Goal: Transaction & Acquisition: Subscribe to service/newsletter

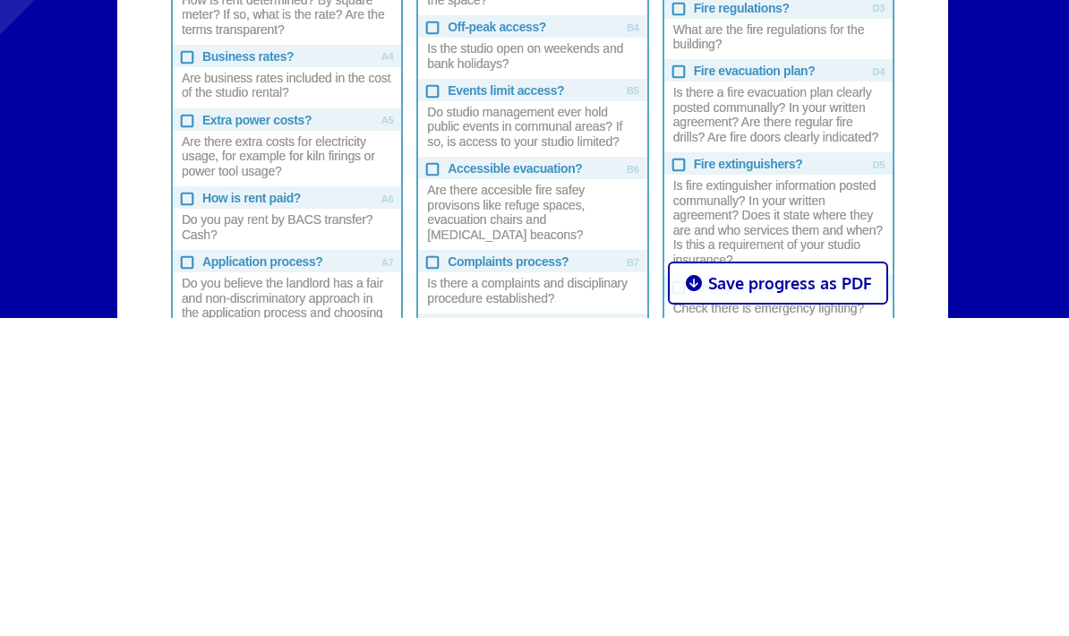
scroll to position [968, 0]
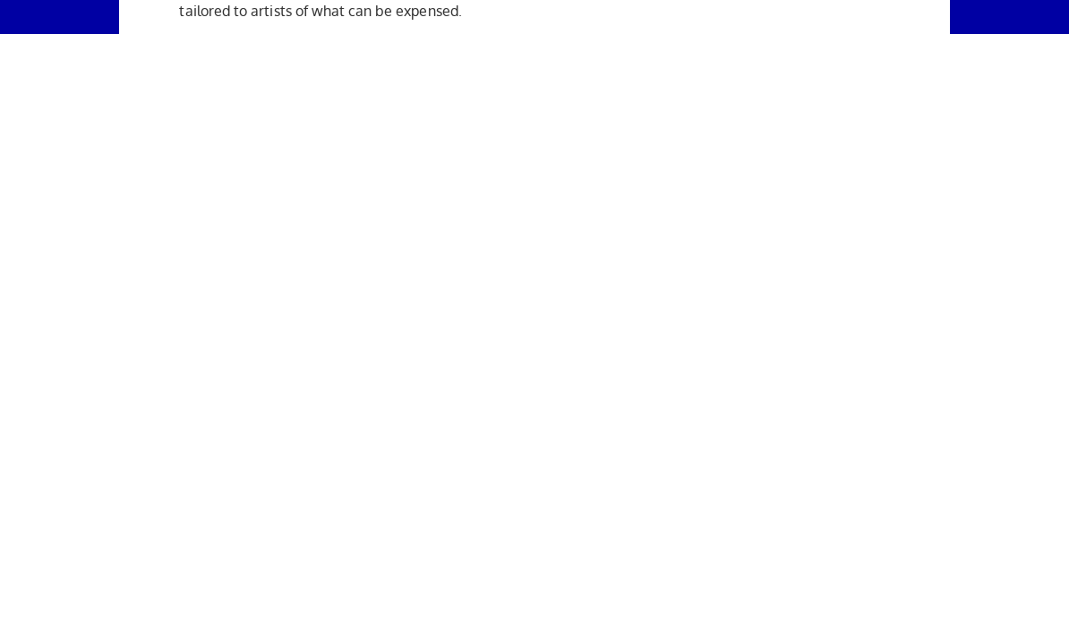
scroll to position [2773, 0]
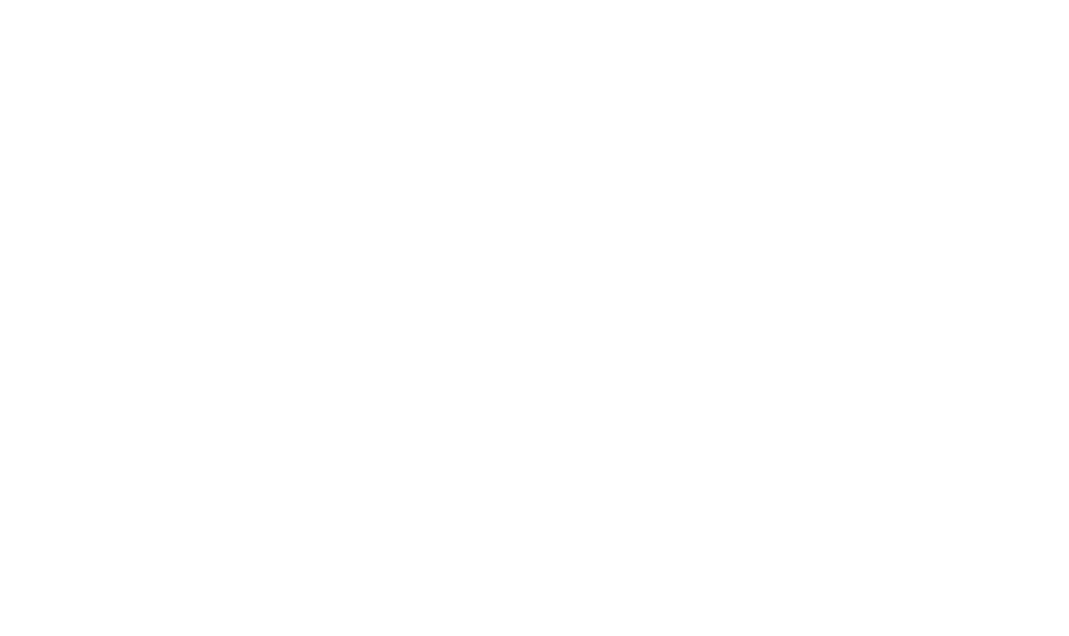
scroll to position [1852, 0]
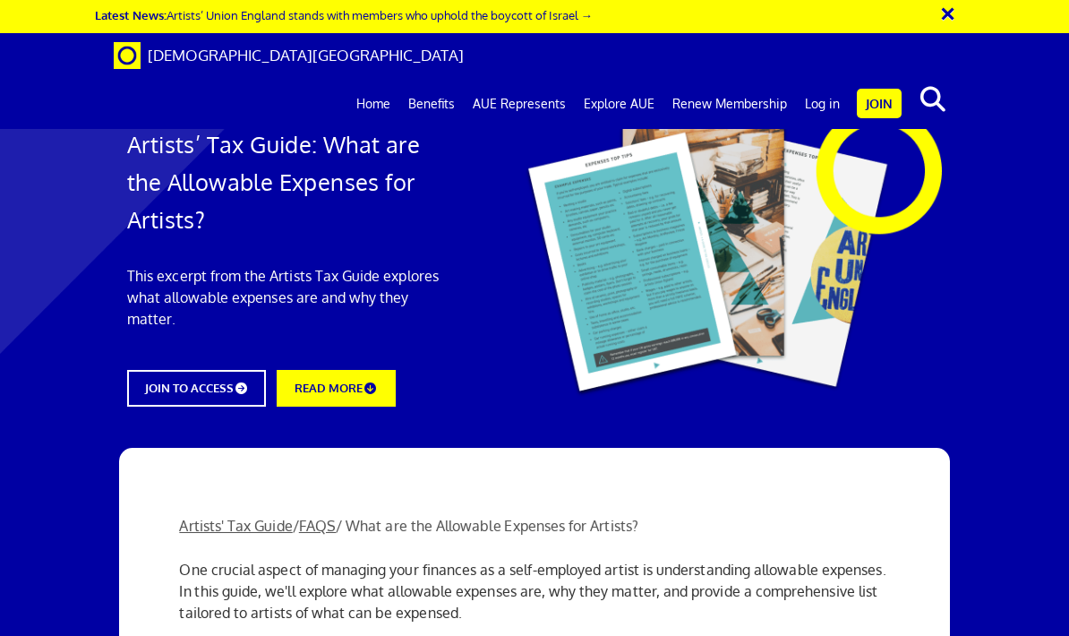
click at [441, 81] on link "Benefits" at bounding box center [431, 103] width 64 height 45
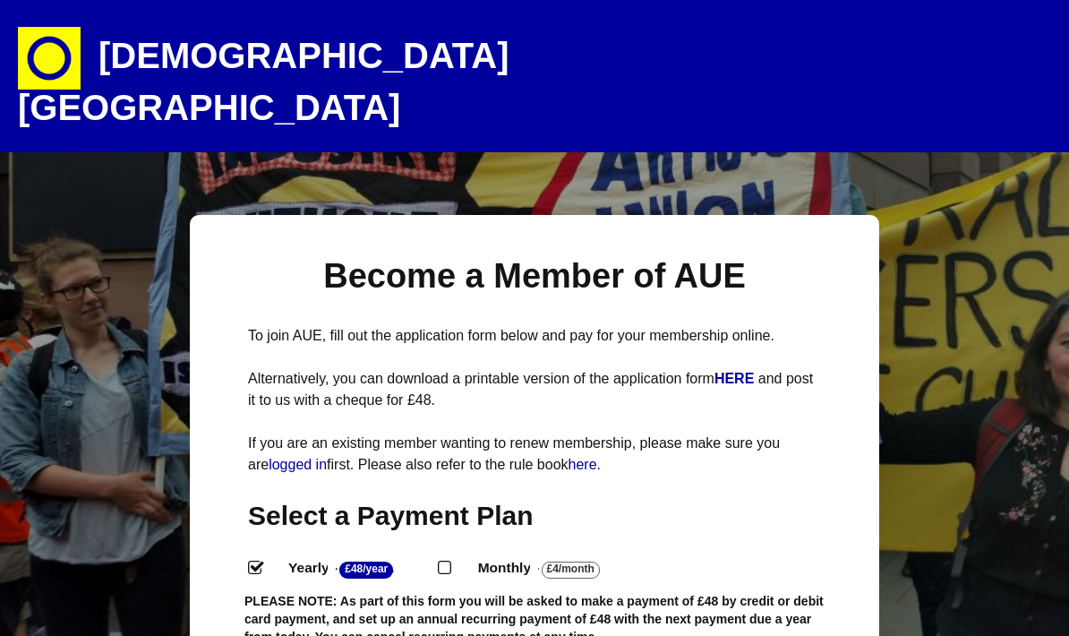
select select
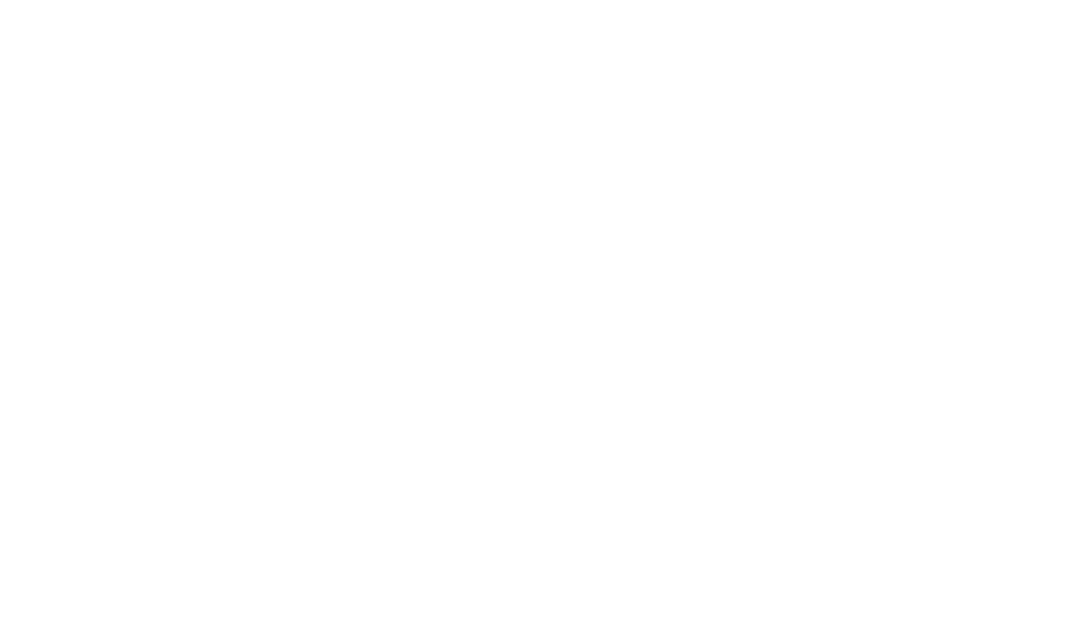
scroll to position [0, 1]
